Goal: Task Accomplishment & Management: Complete application form

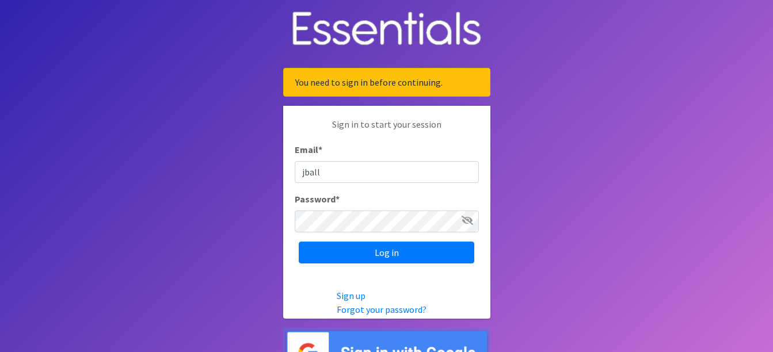
type input "[EMAIL_ADDRESS][DOMAIN_NAME]"
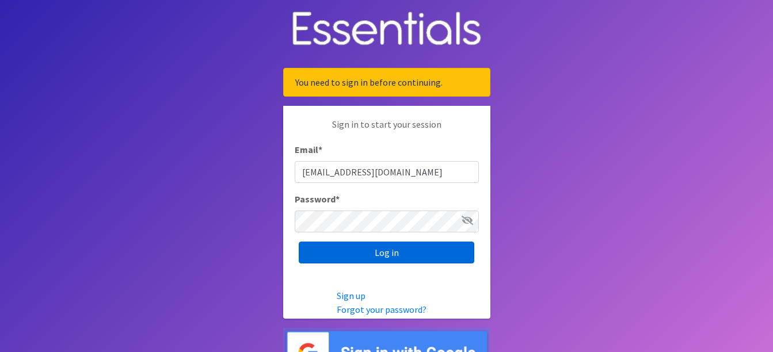
click at [404, 252] on input "Log in" at bounding box center [386, 253] width 175 height 22
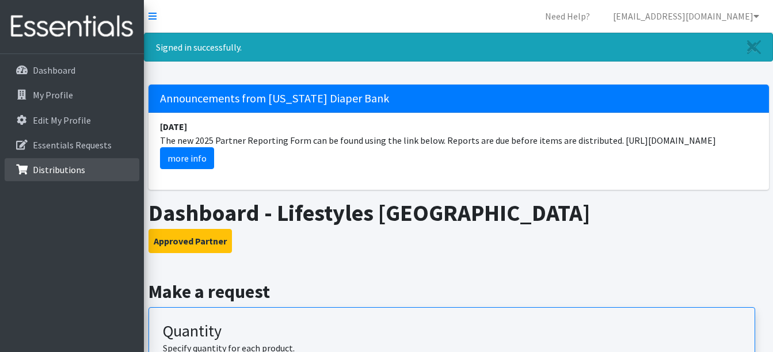
click at [45, 167] on p "Distributions" at bounding box center [59, 170] width 52 height 12
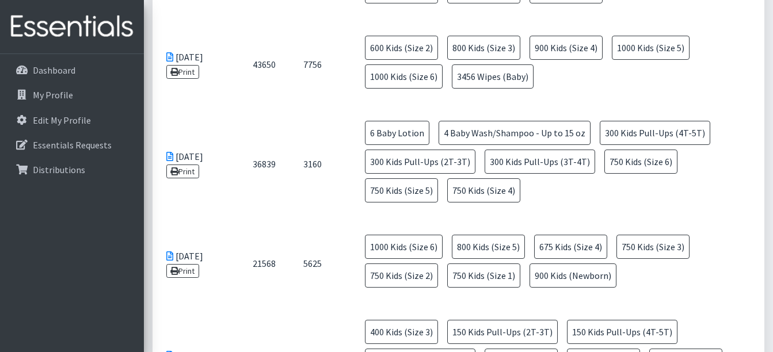
scroll to position [1899, 0]
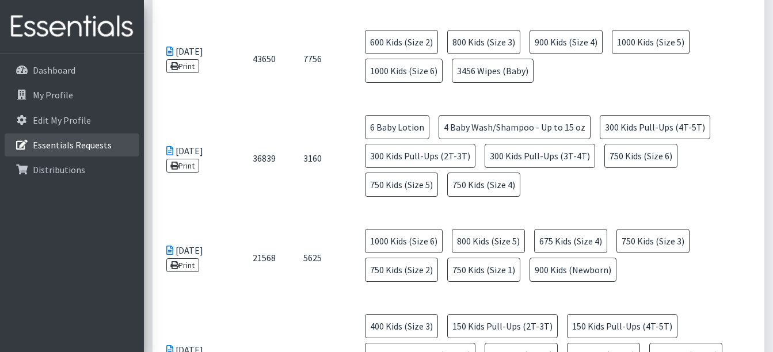
click at [59, 144] on p "Essentials Requests" at bounding box center [72, 145] width 79 height 12
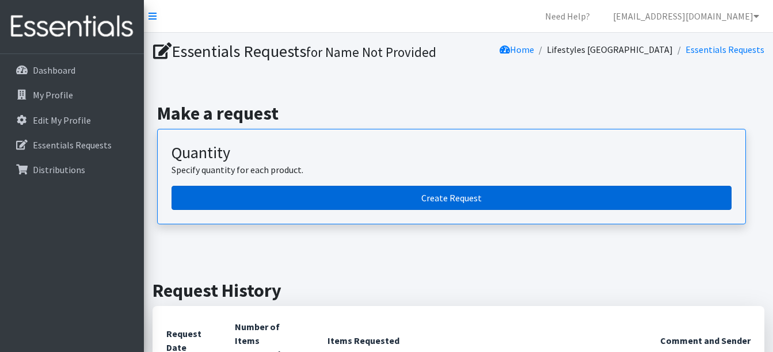
click at [431, 193] on link "Create Request" at bounding box center [451, 198] width 560 height 24
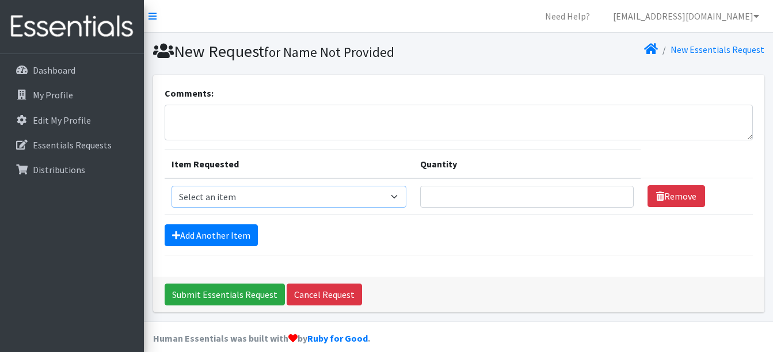
click at [398, 199] on select "Select an item Cloth Inserts (For Cloth Diapers) Kids (Newborn) Kids (Preemie) …" at bounding box center [288, 197] width 235 height 22
select select "5484"
click at [171, 186] on select "Select an item Cloth Inserts (For Cloth Diapers) Kids (Newborn) Kids (Preemie) …" at bounding box center [288, 197] width 235 height 22
click at [222, 239] on link "Add Another Item" at bounding box center [211, 235] width 93 height 22
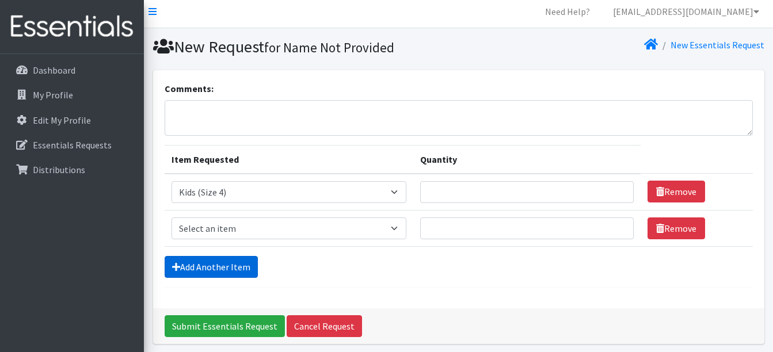
scroll to position [49, 0]
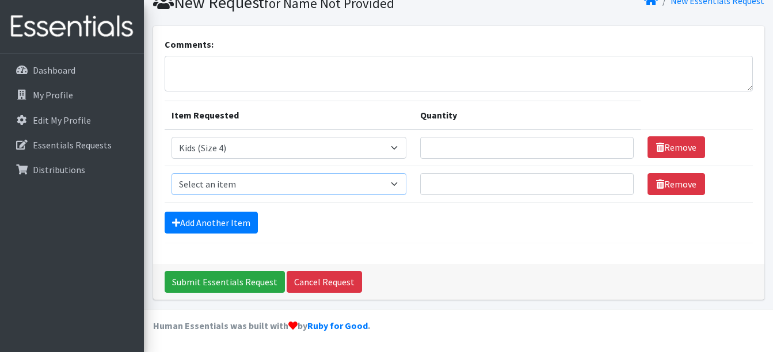
click at [401, 183] on select "Select an item Cloth Inserts (For Cloth Diapers) Kids (Newborn) Kids (Preemie) …" at bounding box center [288, 184] width 235 height 22
click at [171, 173] on select "Select an item Cloth Inserts (For Cloth Diapers) Kids (Newborn) Kids (Preemie) …" at bounding box center [288, 184] width 235 height 22
click at [400, 184] on select "Select an item Cloth Inserts (For Cloth Diapers) Kids (Newborn) Kids (Preemie) …" at bounding box center [288, 184] width 235 height 22
select select "5485"
click at [171, 173] on select "Select an item Cloth Inserts (For Cloth Diapers) Kids (Newborn) Kids (Preemie) …" at bounding box center [288, 184] width 235 height 22
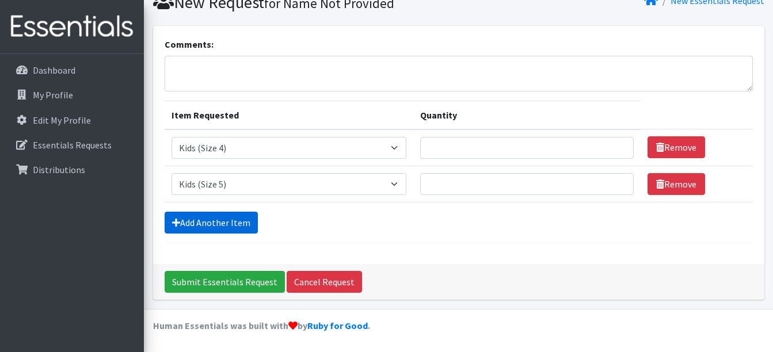
click at [210, 219] on link "Add Another Item" at bounding box center [211, 223] width 93 height 22
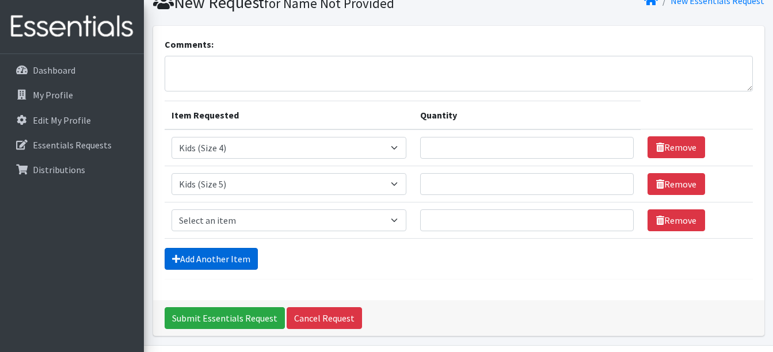
scroll to position [85, 0]
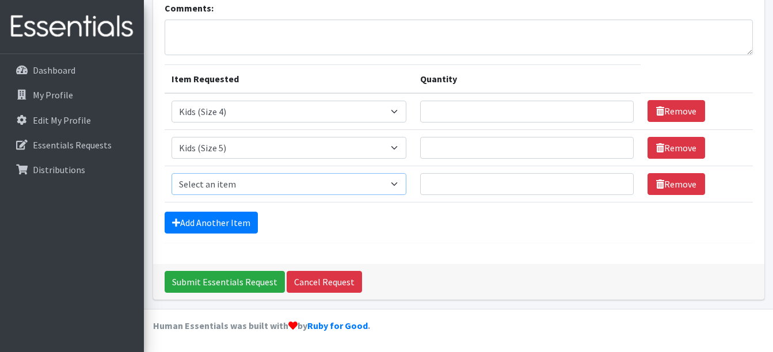
click at [397, 182] on select "Select an item Cloth Inserts (For Cloth Diapers) Kids (Newborn) Kids (Preemie) …" at bounding box center [288, 184] width 235 height 22
select select "5486"
click at [171, 173] on select "Select an item Cloth Inserts (For Cloth Diapers) Kids (Newborn) Kids (Preemie) …" at bounding box center [288, 184] width 235 height 22
click at [235, 223] on link "Add Another Item" at bounding box center [211, 223] width 93 height 22
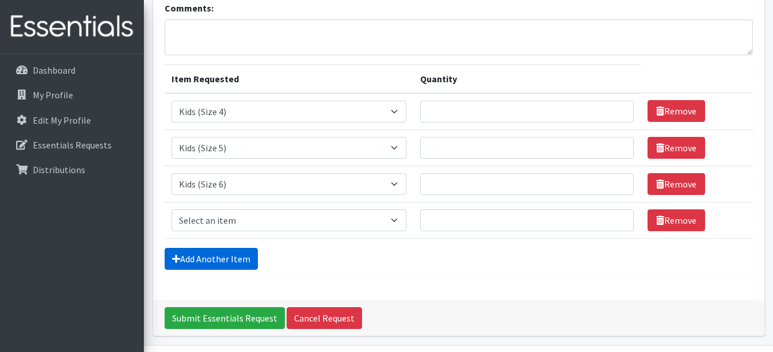
scroll to position [121, 0]
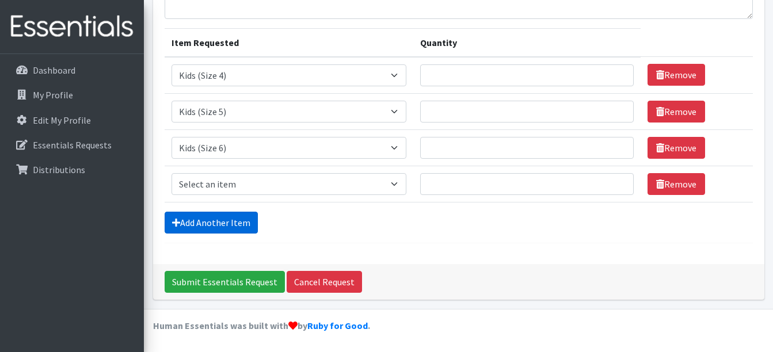
click at [215, 215] on link "Add Another Item" at bounding box center [211, 223] width 93 height 22
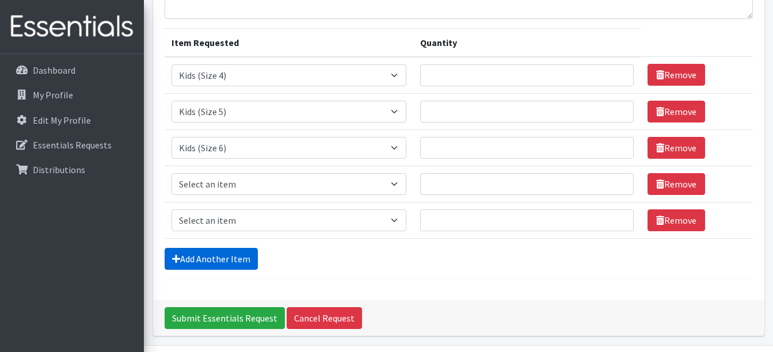
scroll to position [158, 0]
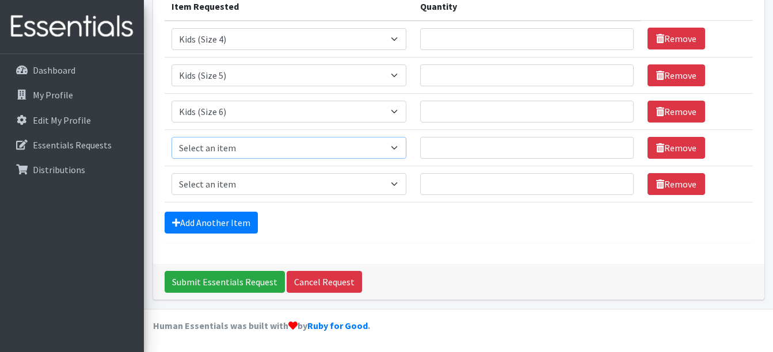
click at [381, 147] on select "Select an item Cloth Inserts (For Cloth Diapers) Kids (Newborn) Kids (Preemie) …" at bounding box center [288, 148] width 235 height 22
select select "5489"
click at [171, 137] on select "Select an item Cloth Inserts (For Cloth Diapers) Kids (Newborn) Kids (Preemie) …" at bounding box center [288, 148] width 235 height 22
click at [400, 185] on select "Select an item Cloth Inserts (For Cloth Diapers) Kids (Newborn) Kids (Preemie) …" at bounding box center [288, 184] width 235 height 22
select select "5488"
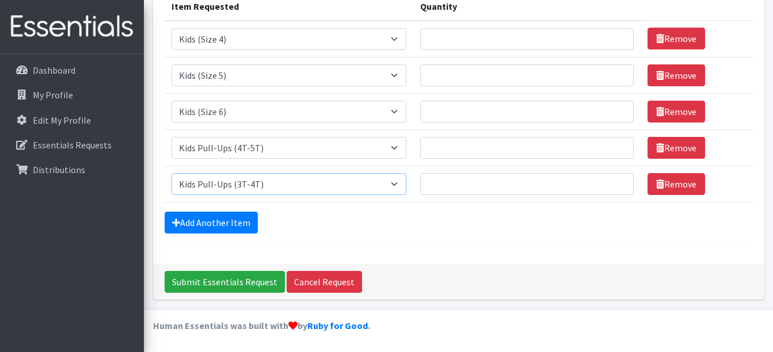
click at [171, 173] on select "Select an item Cloth Inserts (For Cloth Diapers) Kids (Newborn) Kids (Preemie) …" at bounding box center [288, 184] width 235 height 22
click at [246, 222] on link "Add Another Item" at bounding box center [211, 223] width 93 height 22
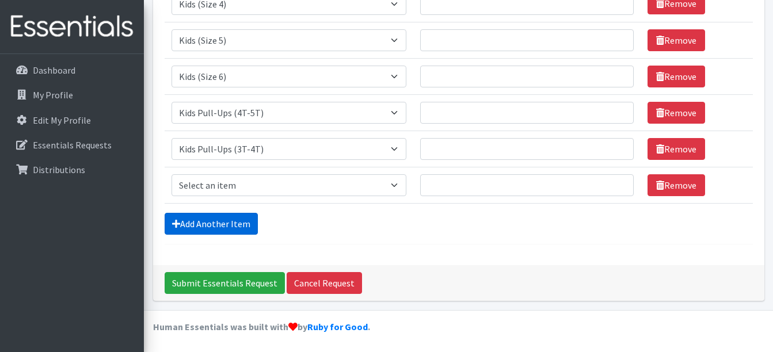
scroll to position [194, 0]
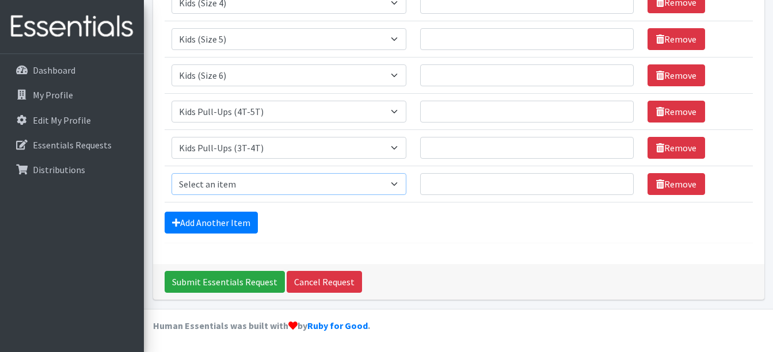
click at [390, 180] on select "Select an item Cloth Inserts (For Cloth Diapers) Kids (Newborn) Kids (Preemie) …" at bounding box center [288, 184] width 235 height 22
select select "5491"
click at [171, 173] on select "Select an item Cloth Inserts (For Cloth Diapers) Kids (Newborn) Kids (Preemie) …" at bounding box center [288, 184] width 235 height 22
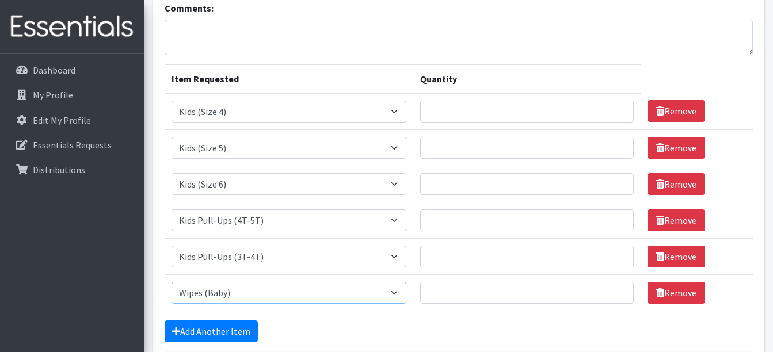
scroll to position [79, 0]
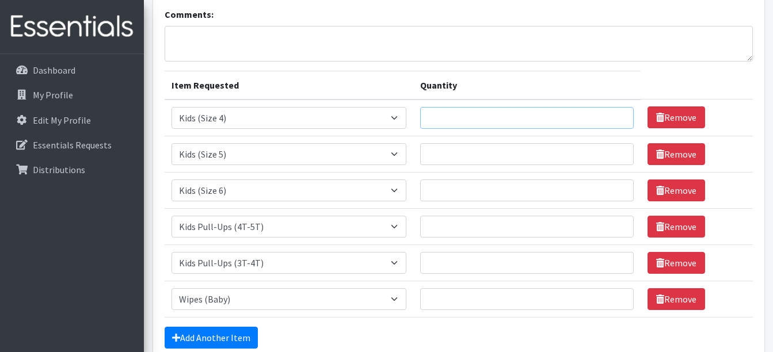
click at [543, 123] on input "Quantity" at bounding box center [526, 118] width 213 height 22
click at [463, 153] on input "Quantity" at bounding box center [526, 154] width 213 height 22
type input "1000"
